Goal: Task Accomplishment & Management: Manage account settings

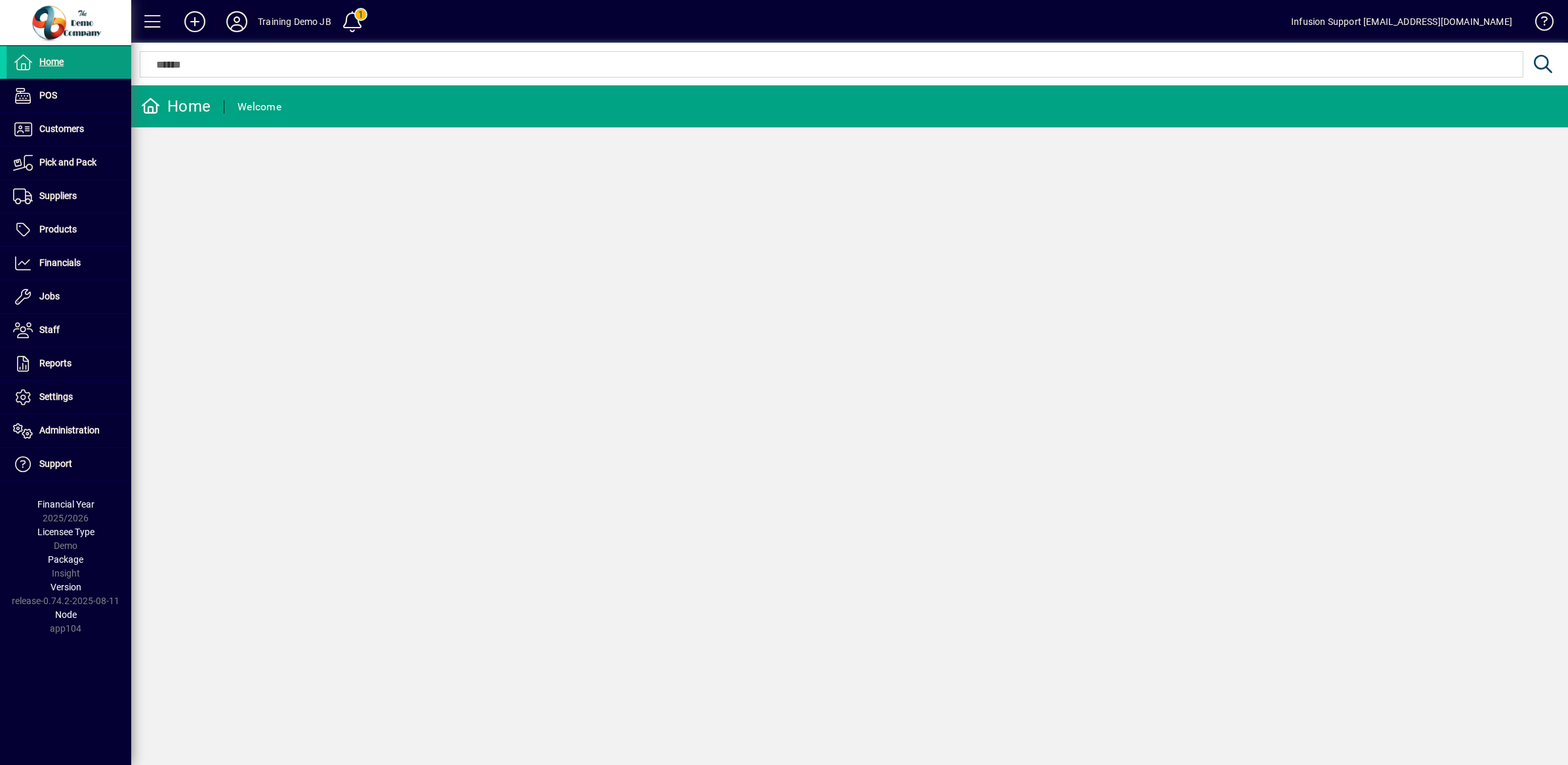
click at [234, 16] on icon at bounding box center [236, 21] width 26 height 21
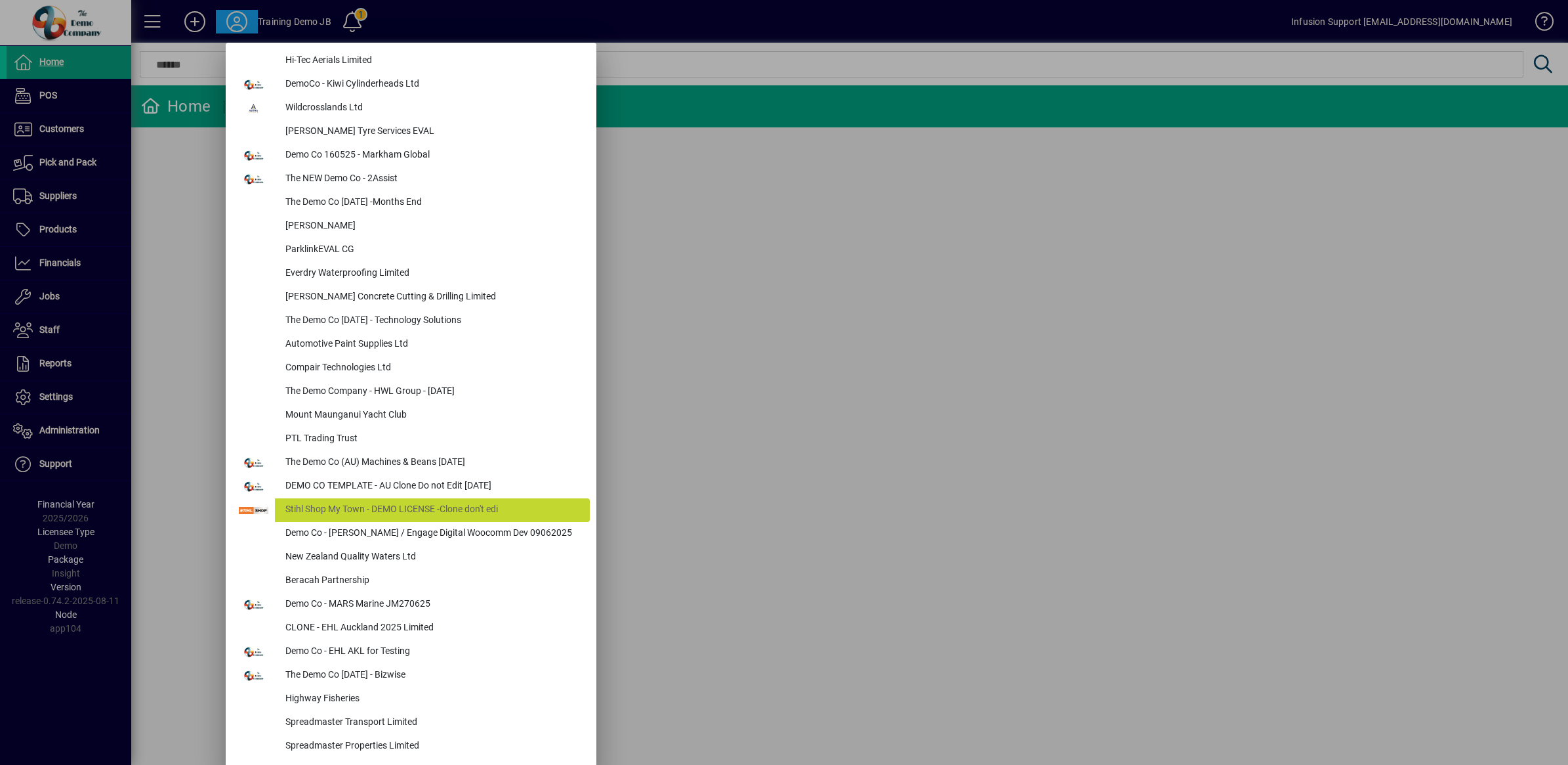
scroll to position [5749, 0]
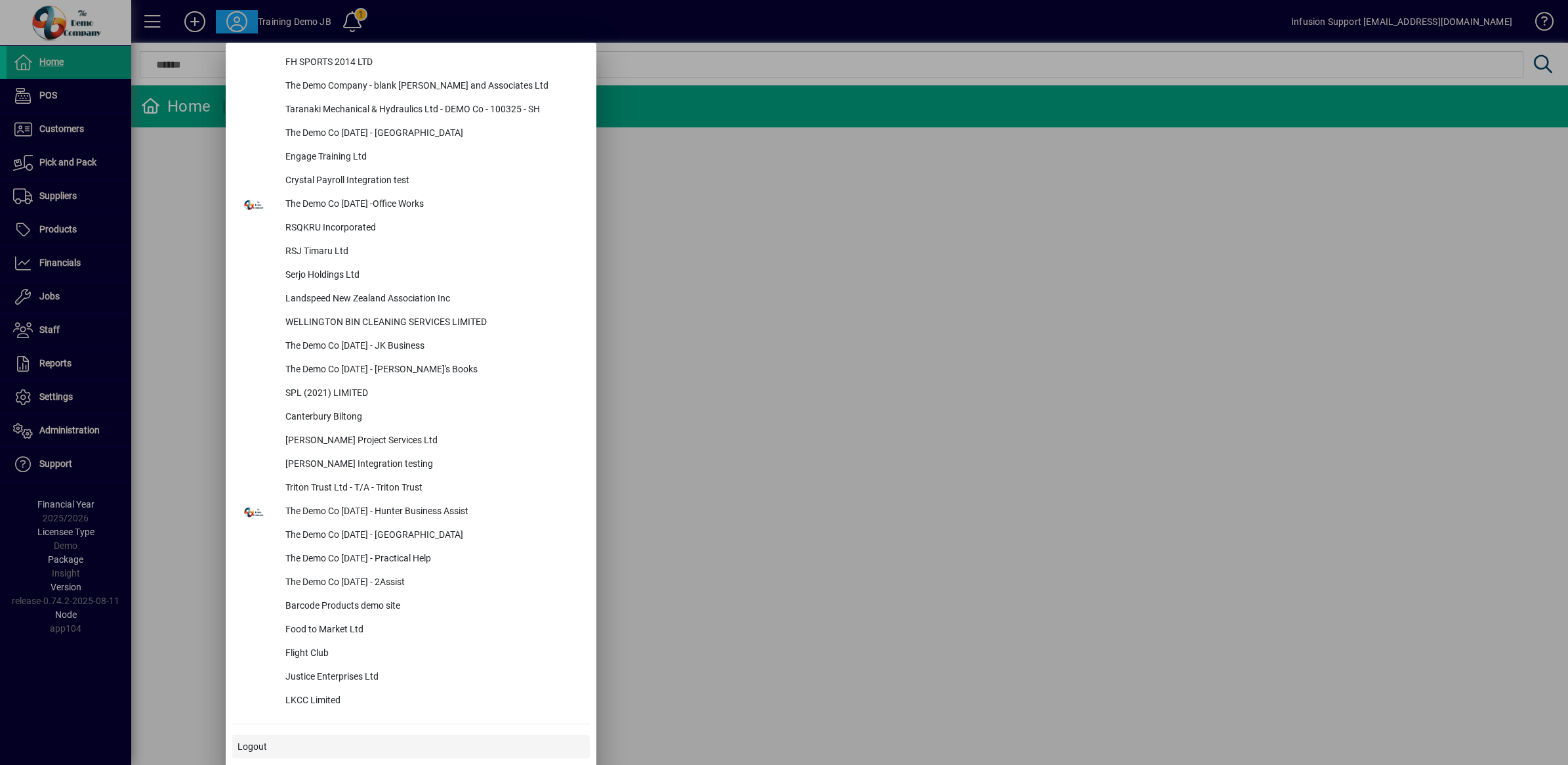
click at [248, 741] on span "Logout" at bounding box center [252, 747] width 29 height 14
